Goal: Information Seeking & Learning: Understand process/instructions

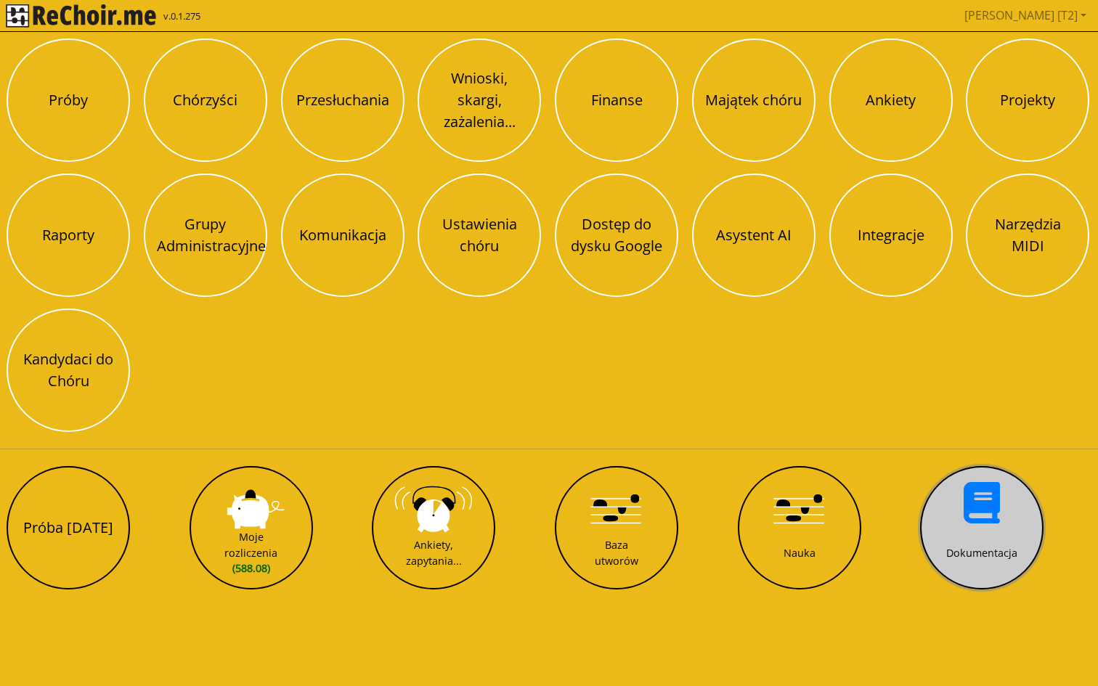
click at [963, 503] on button "Dokumentacja" at bounding box center [981, 527] width 123 height 123
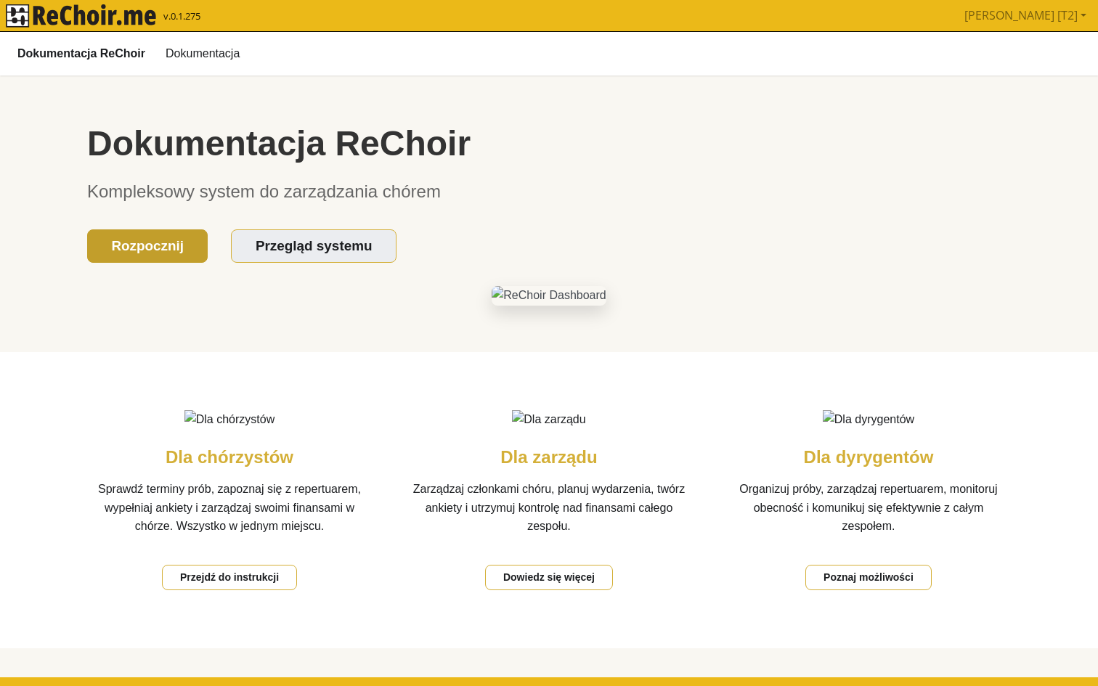
click at [180, 240] on link "Rozpocznij" at bounding box center [147, 246] width 121 height 34
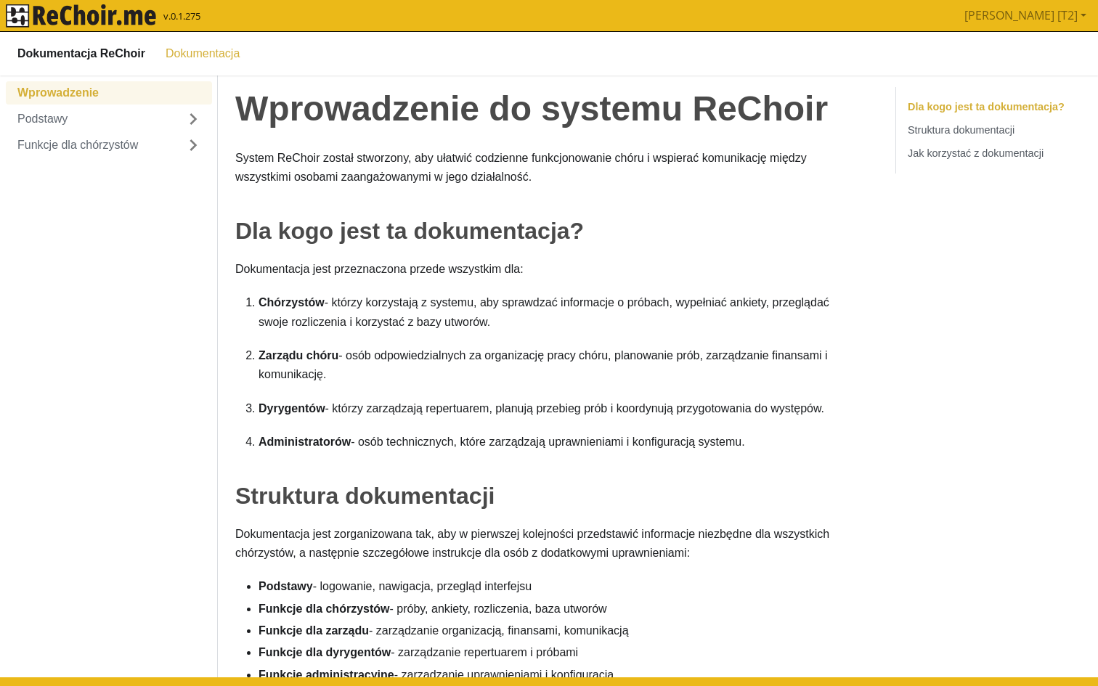
click at [62, 105] on ul "Wprowadzenie Podstawy Funkcje dla chórzystów" at bounding box center [109, 119] width 206 height 76
click at [65, 115] on link "Podstawy" at bounding box center [109, 118] width 206 height 23
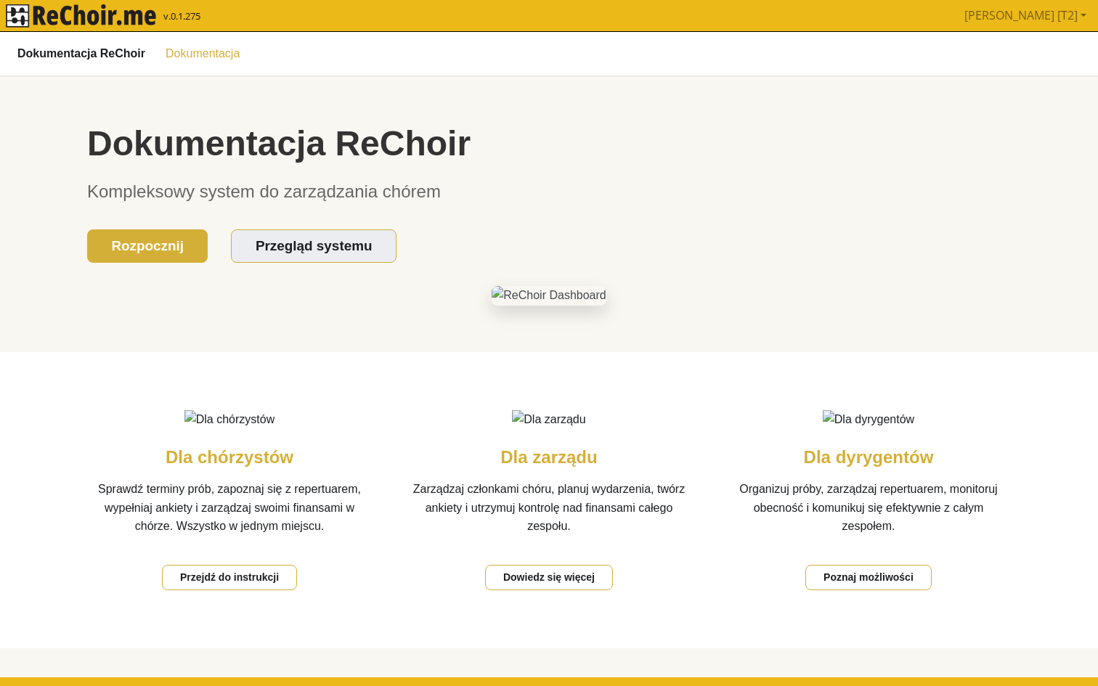
click at [187, 49] on link "Dokumentacja" at bounding box center [202, 53] width 91 height 25
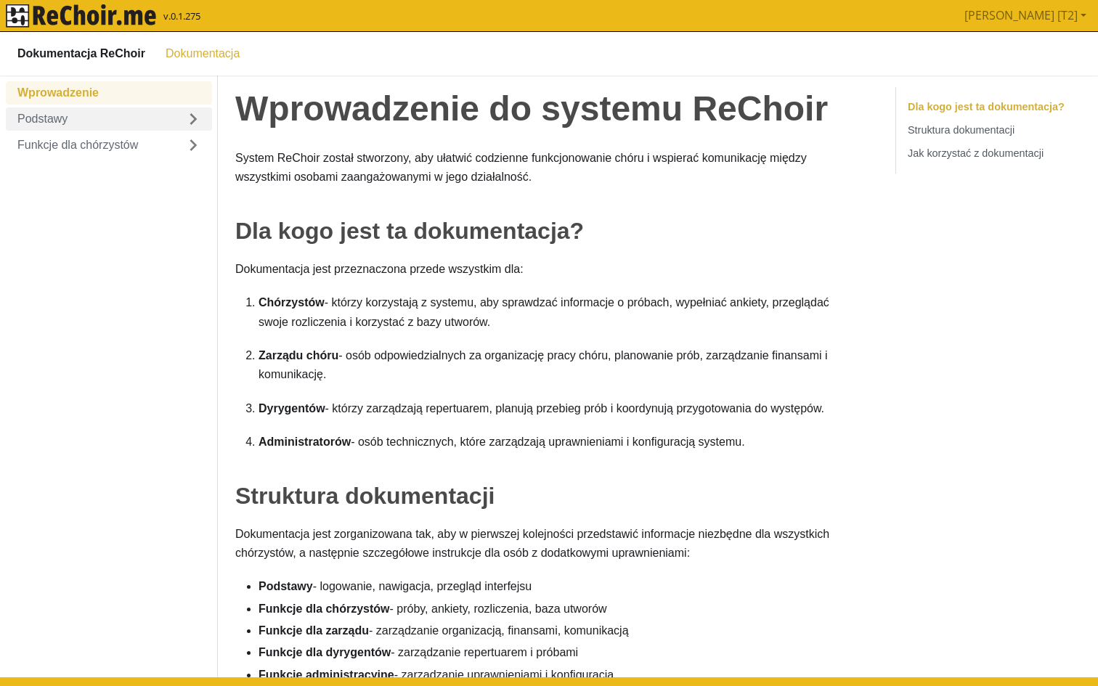
click at [53, 123] on link "Podstawy" at bounding box center [109, 118] width 206 height 23
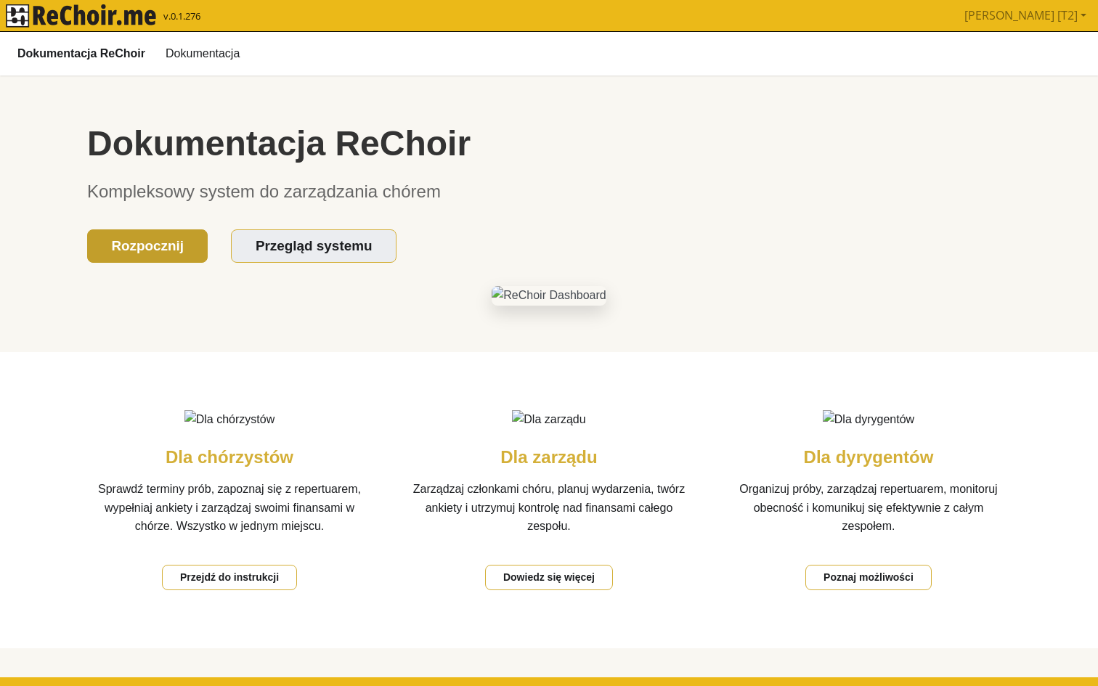
click at [149, 236] on link "Rozpocznij" at bounding box center [147, 246] width 121 height 34
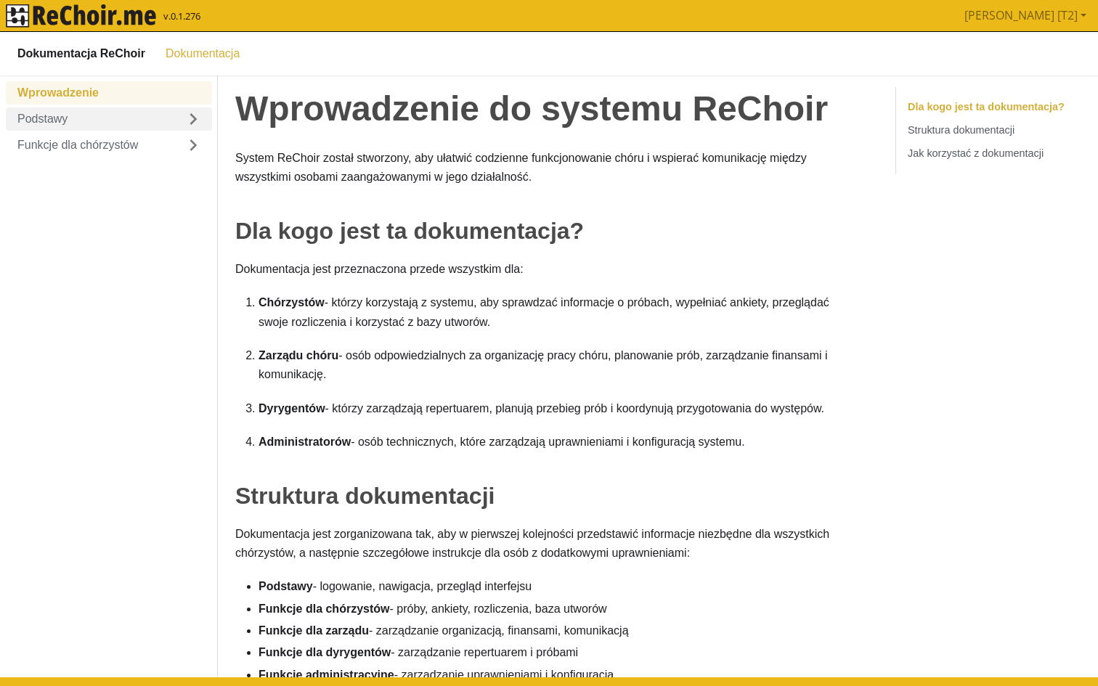
click at [87, 114] on link "Podstawy" at bounding box center [109, 118] width 206 height 23
click at [110, 202] on link "Funkcje dla chórzystów" at bounding box center [109, 196] width 206 height 23
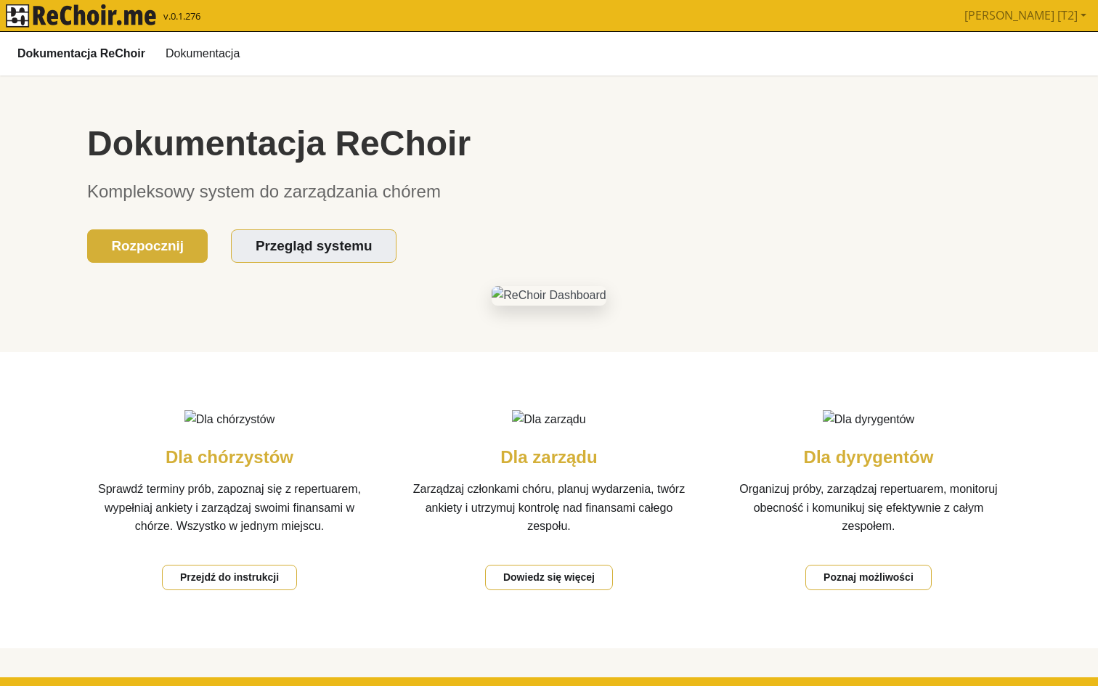
click at [107, 67] on div "Dokumentacja ReChoir Dokumentacja" at bounding box center [548, 53] width 1063 height 32
click at [109, 56] on b "Dokumentacja ReChoir" at bounding box center [81, 53] width 128 height 19
click at [195, 52] on link "Dokumentacja" at bounding box center [202, 53] width 91 height 25
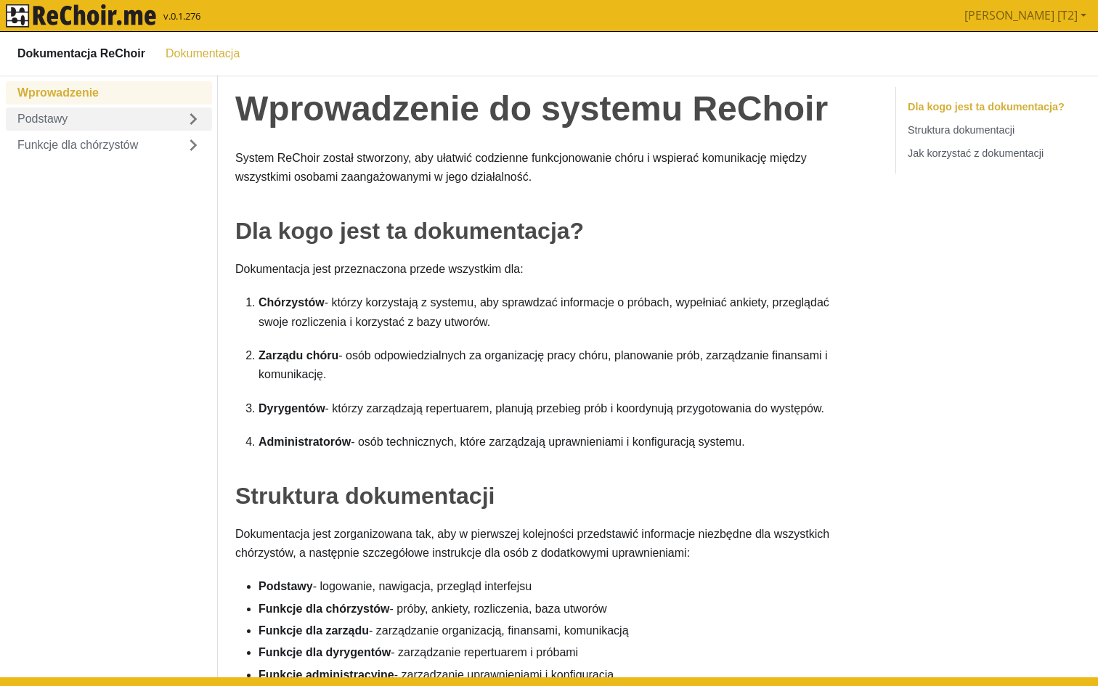
click at [55, 121] on link "Podstawy" at bounding box center [109, 118] width 206 height 23
click at [81, 84] on link "Wprowadzenie" at bounding box center [109, 92] width 206 height 23
click at [84, 92] on link "Wprowadzenie" at bounding box center [109, 92] width 206 height 23
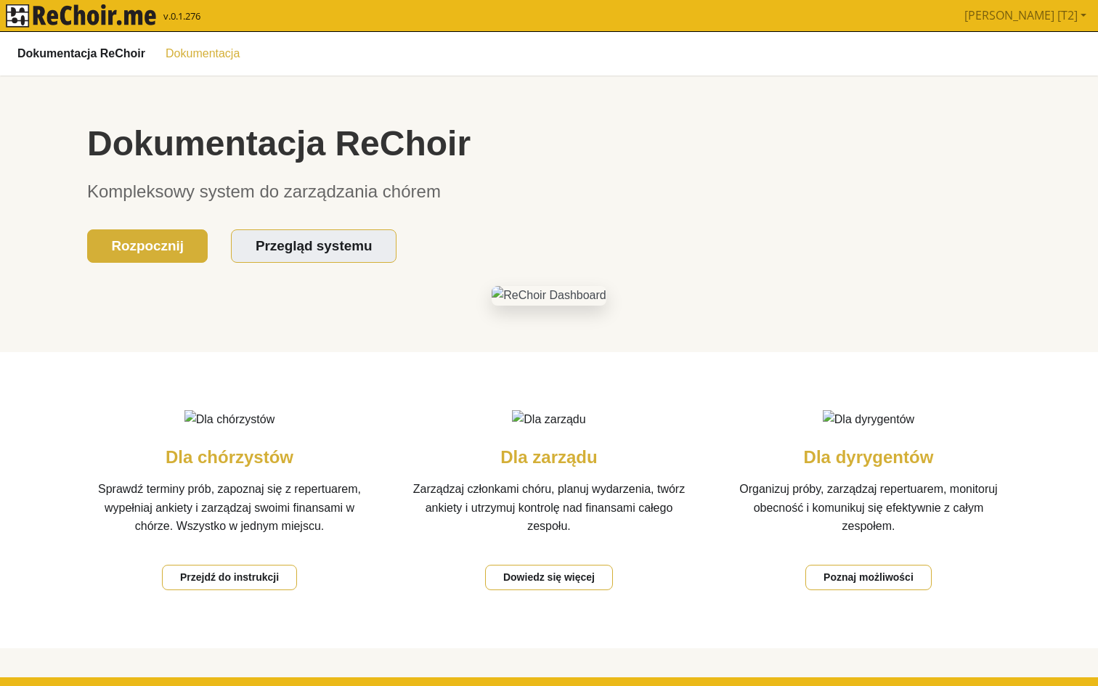
click at [187, 59] on link "Dokumentacja" at bounding box center [202, 53] width 91 height 25
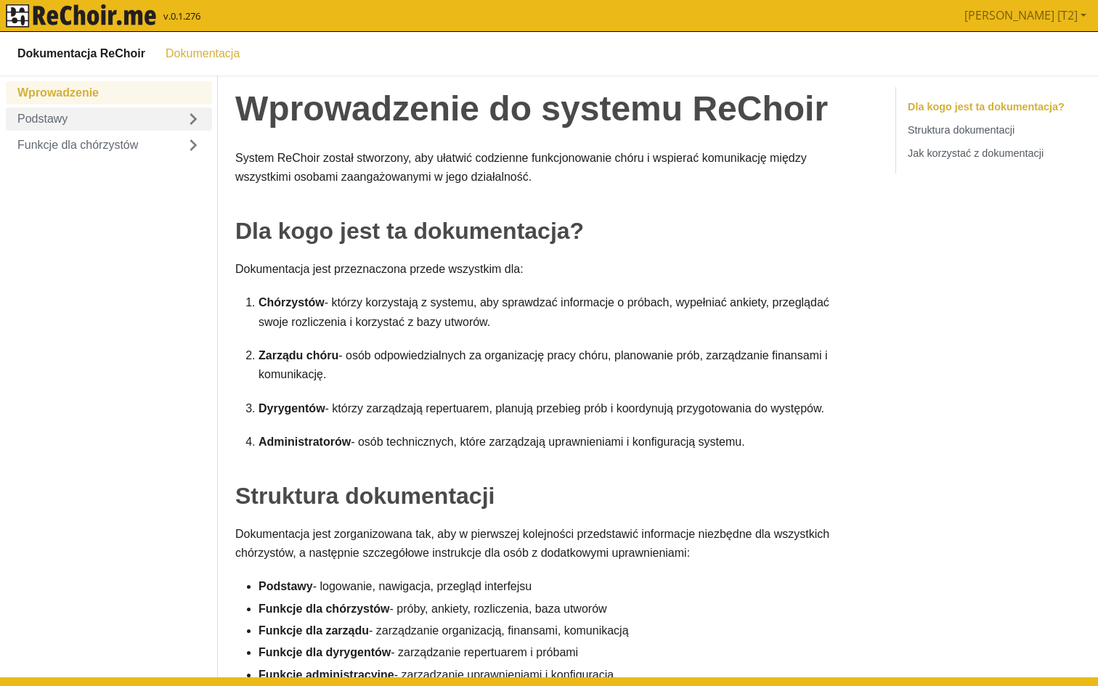
click at [97, 121] on link "Podstawy" at bounding box center [109, 118] width 206 height 23
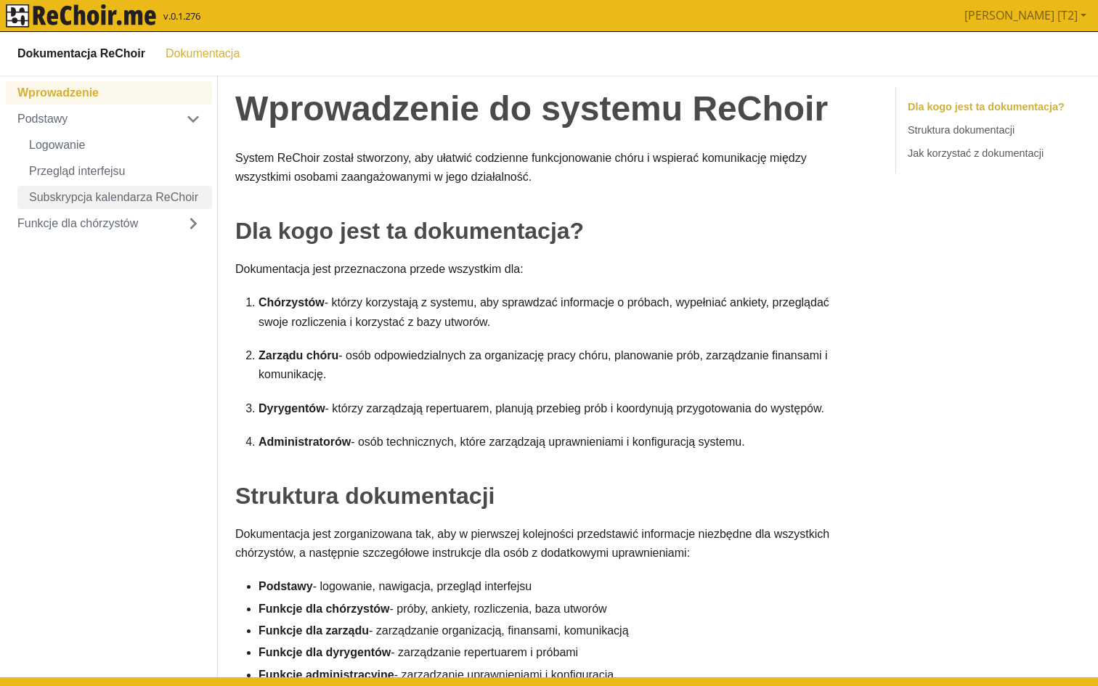
click at [105, 199] on link "Subskrypcja kalendarza ReChoir" at bounding box center [114, 196] width 195 height 23
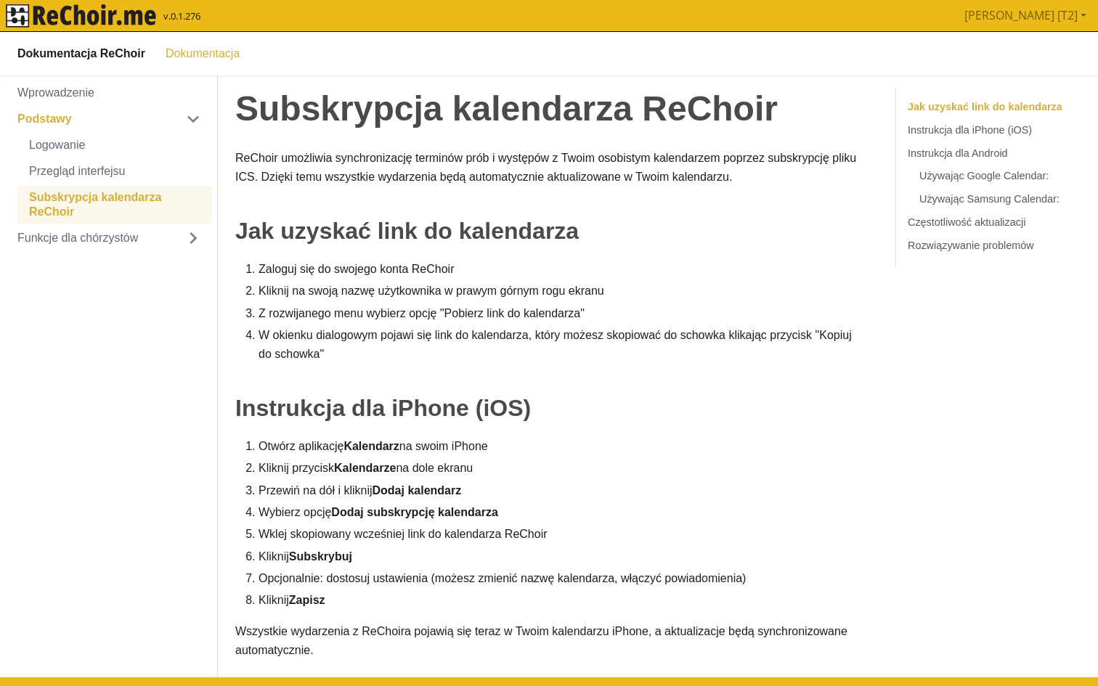
click at [455, 98] on h1 "Subskrypcja kalendarza ReChoir" at bounding box center [547, 108] width 625 height 44
click at [398, 62] on div "Dokumentacja ReChoir Dokumentacja" at bounding box center [548, 53] width 1063 height 32
click at [222, 60] on link "Dokumentacja" at bounding box center [202, 53] width 91 height 25
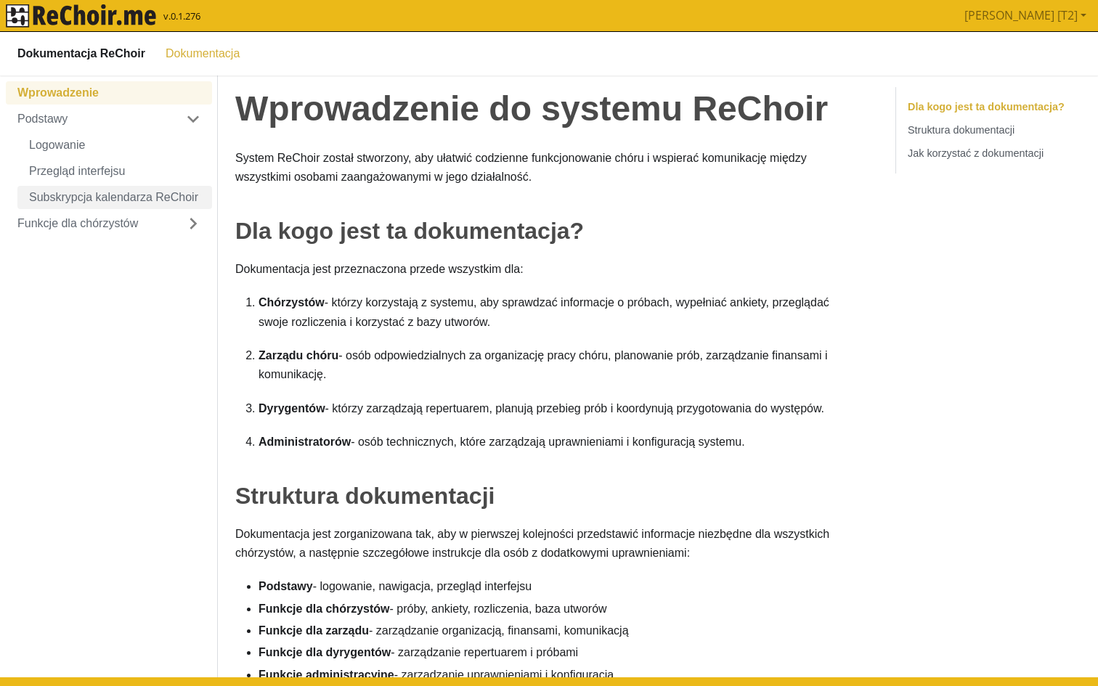
click at [118, 185] on link "Subskrypcja kalendarza ReChoir" at bounding box center [114, 196] width 195 height 23
